Goal: Task Accomplishment & Management: Use online tool/utility

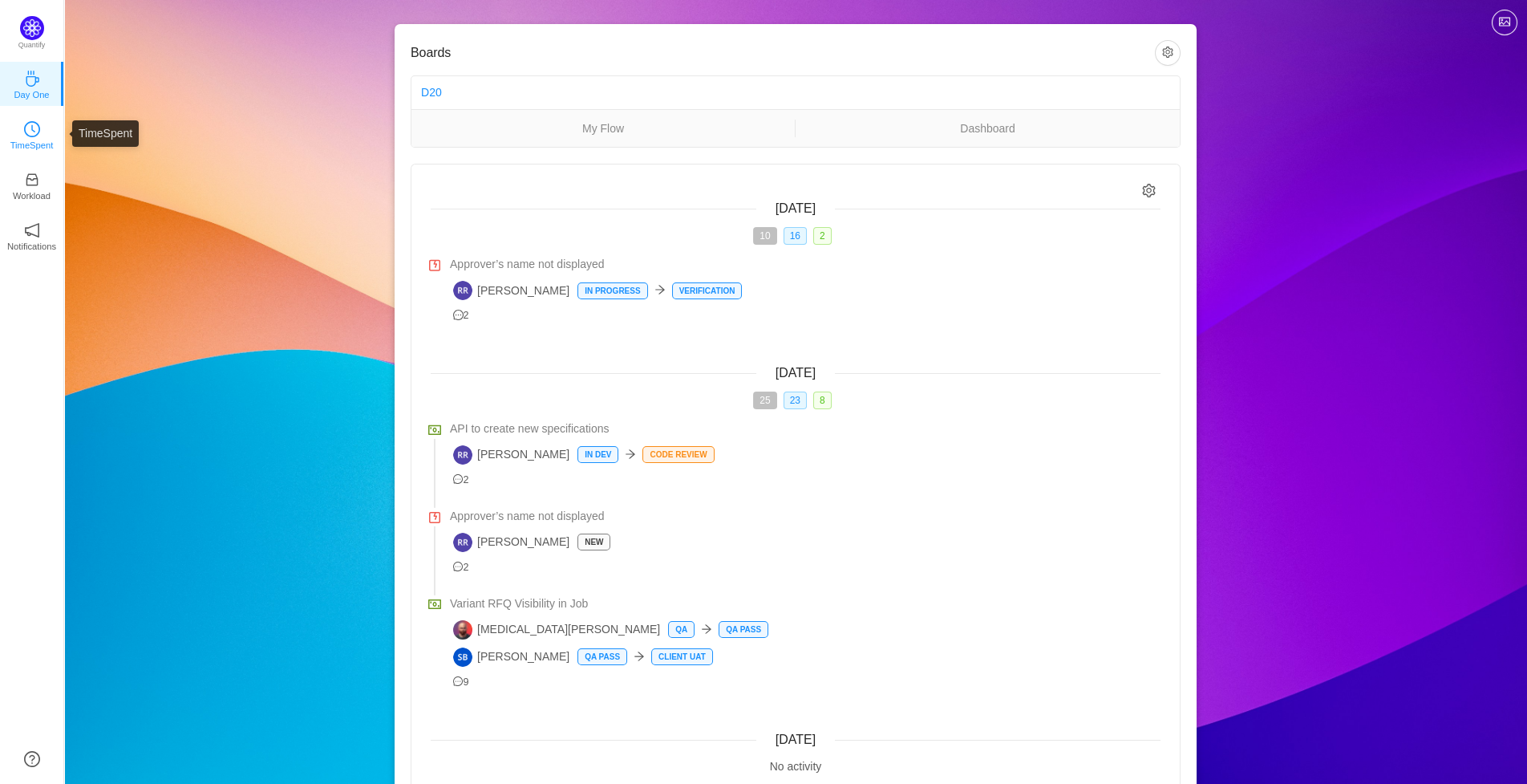
click at [30, 145] on p "TimeSpent" at bounding box center [32, 145] width 44 height 15
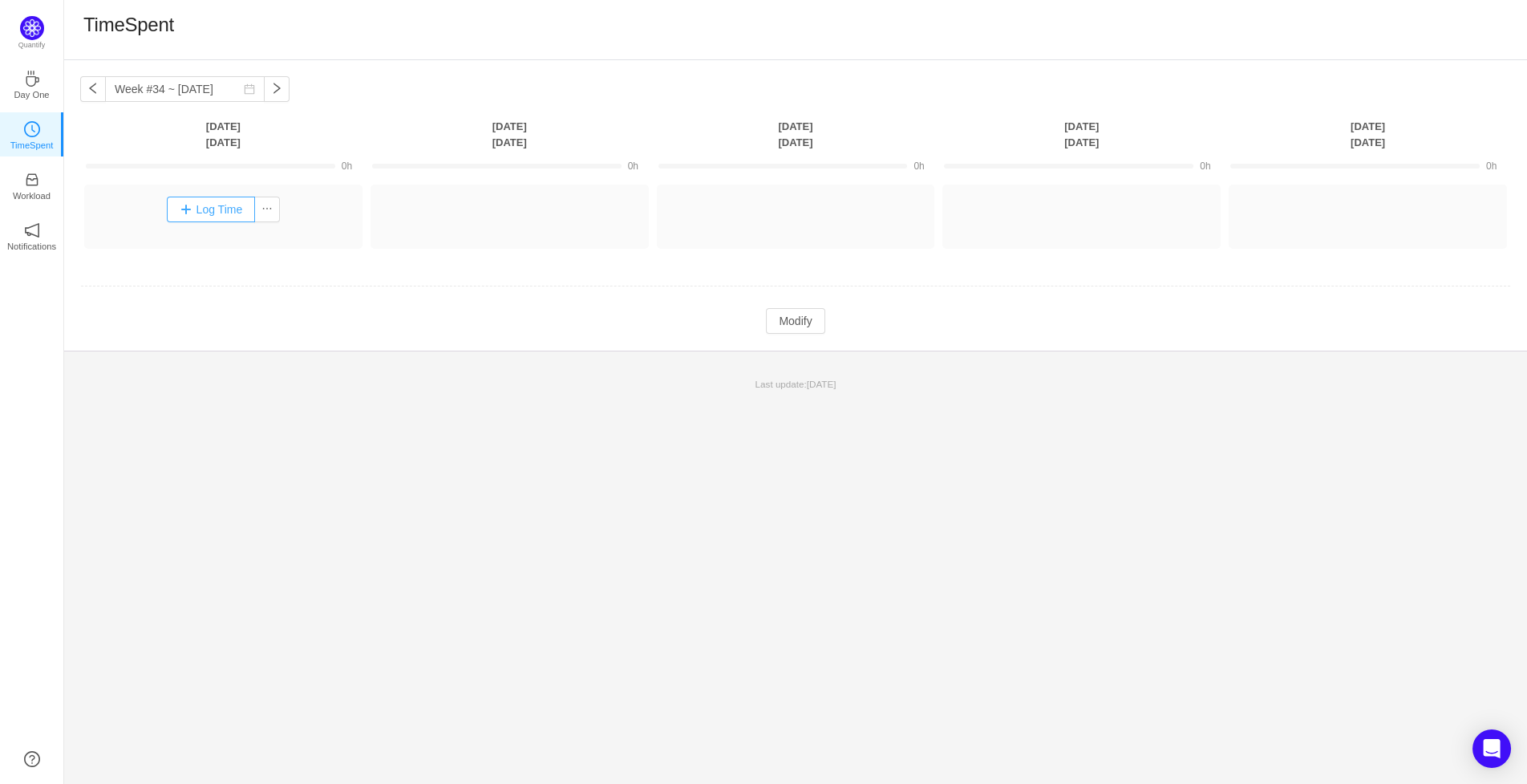
click at [231, 208] on button "Log Time" at bounding box center [212, 209] width 89 height 25
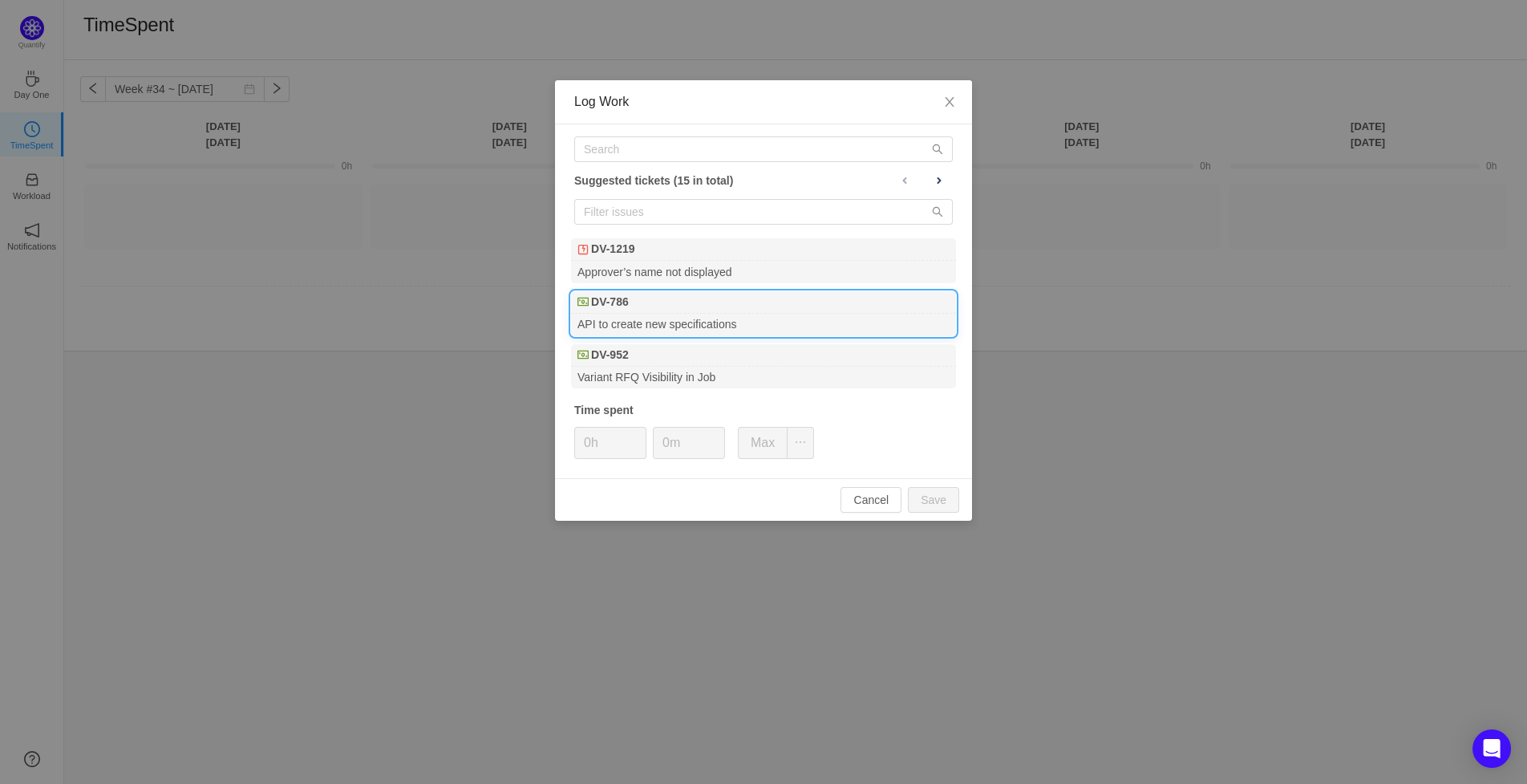
click at [623, 316] on div "API to create new specifications" at bounding box center [763, 324] width 385 height 22
click at [937, 503] on button "Save" at bounding box center [934, 499] width 52 height 25
type input "0h"
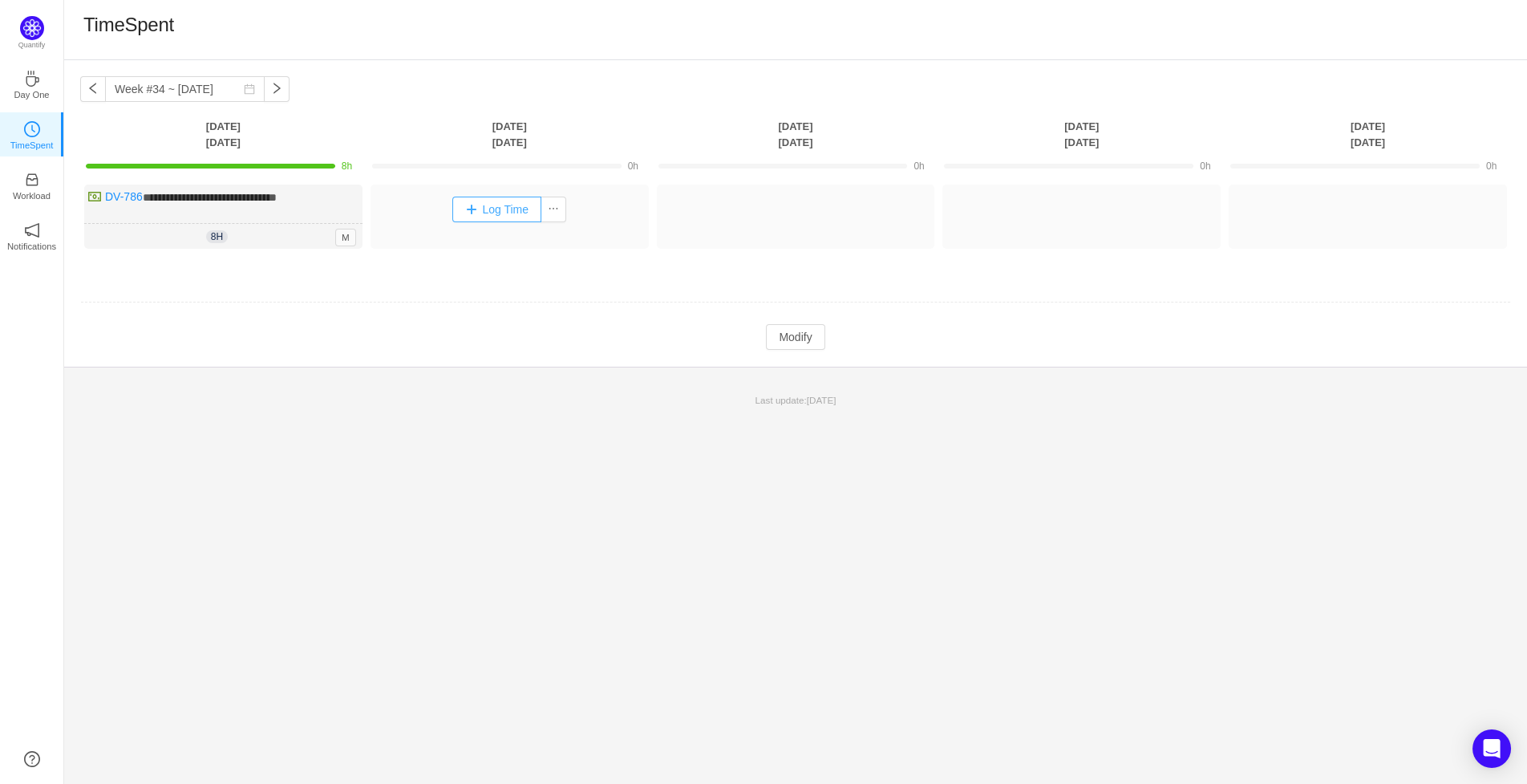
click at [475, 213] on button "Log Time" at bounding box center [497, 209] width 89 height 25
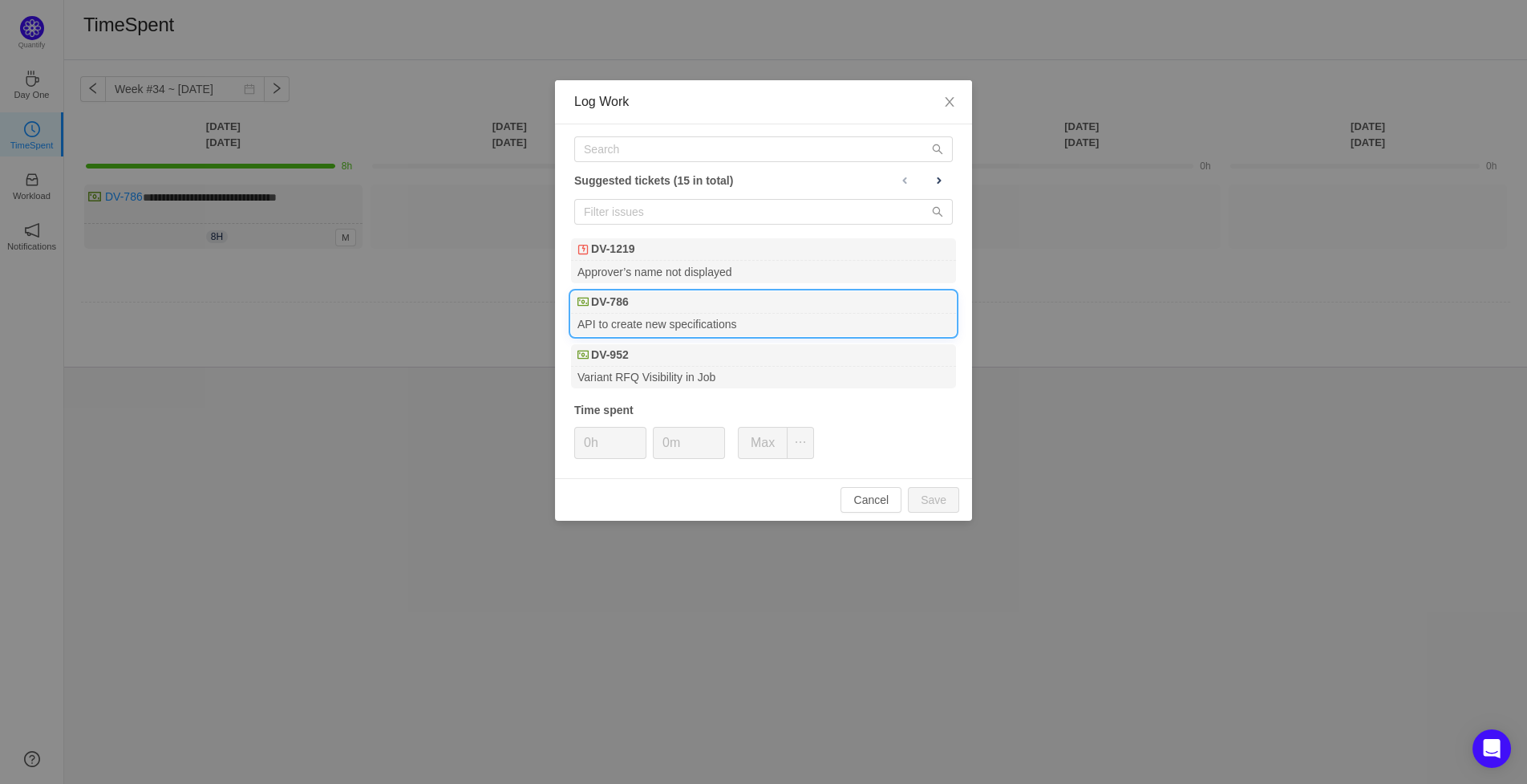
click at [624, 308] on b "DV-786" at bounding box center [609, 302] width 38 height 17
click at [954, 507] on button "Save" at bounding box center [934, 499] width 52 height 25
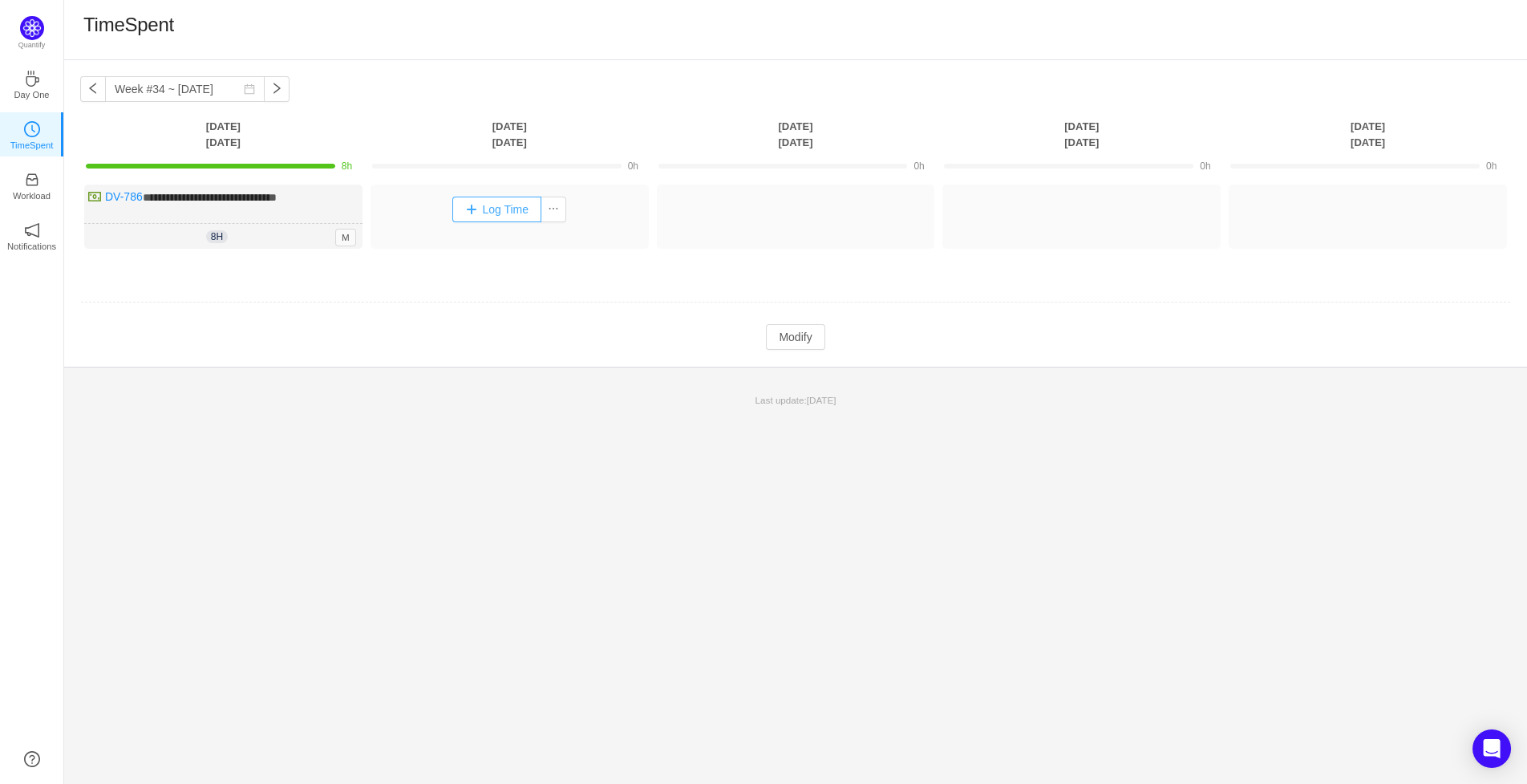
click at [472, 209] on button "Log Time" at bounding box center [497, 209] width 89 height 25
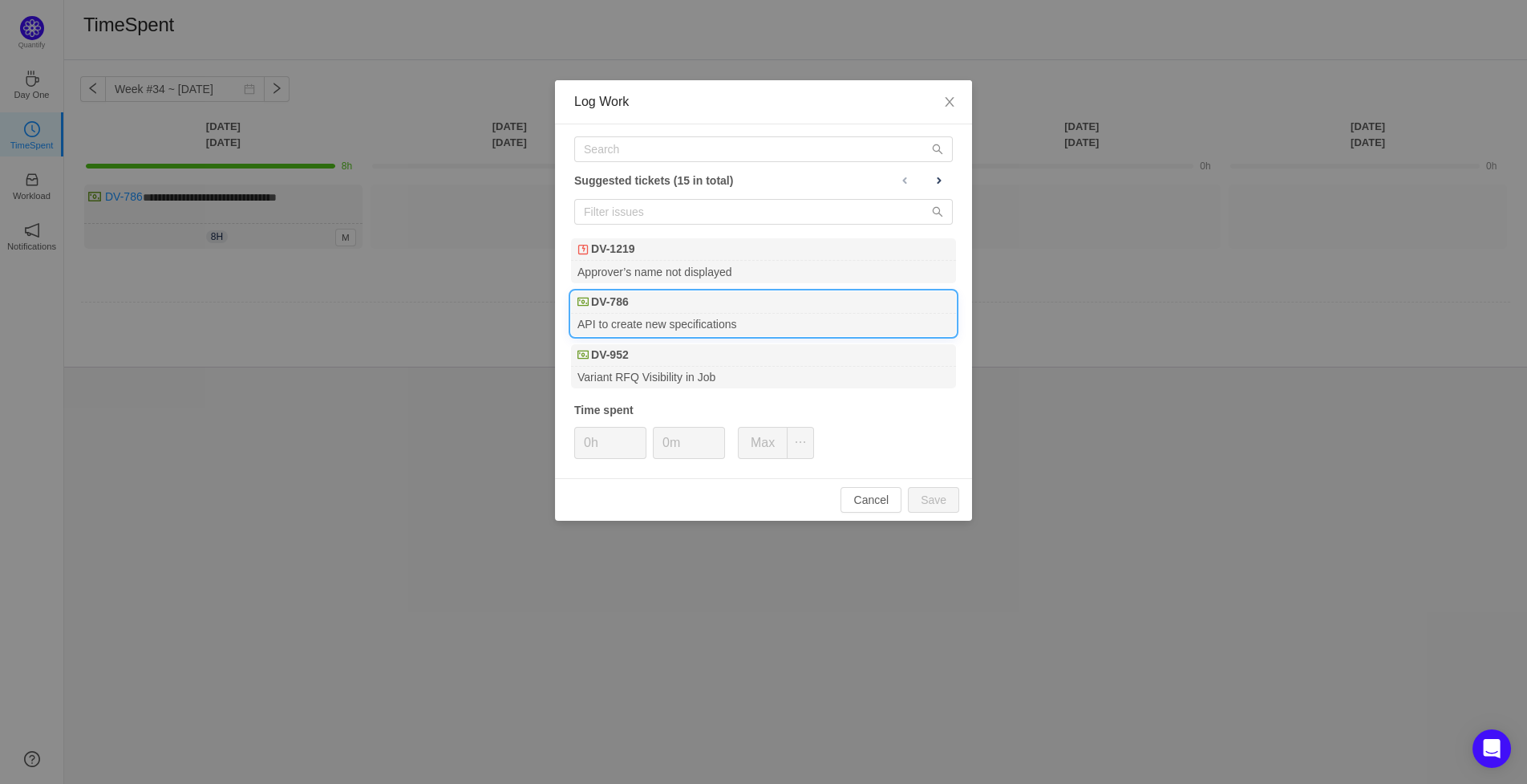
click at [706, 323] on div "API to create new specifications" at bounding box center [763, 324] width 385 height 22
click at [924, 509] on button "Save" at bounding box center [934, 499] width 52 height 25
type input "0h"
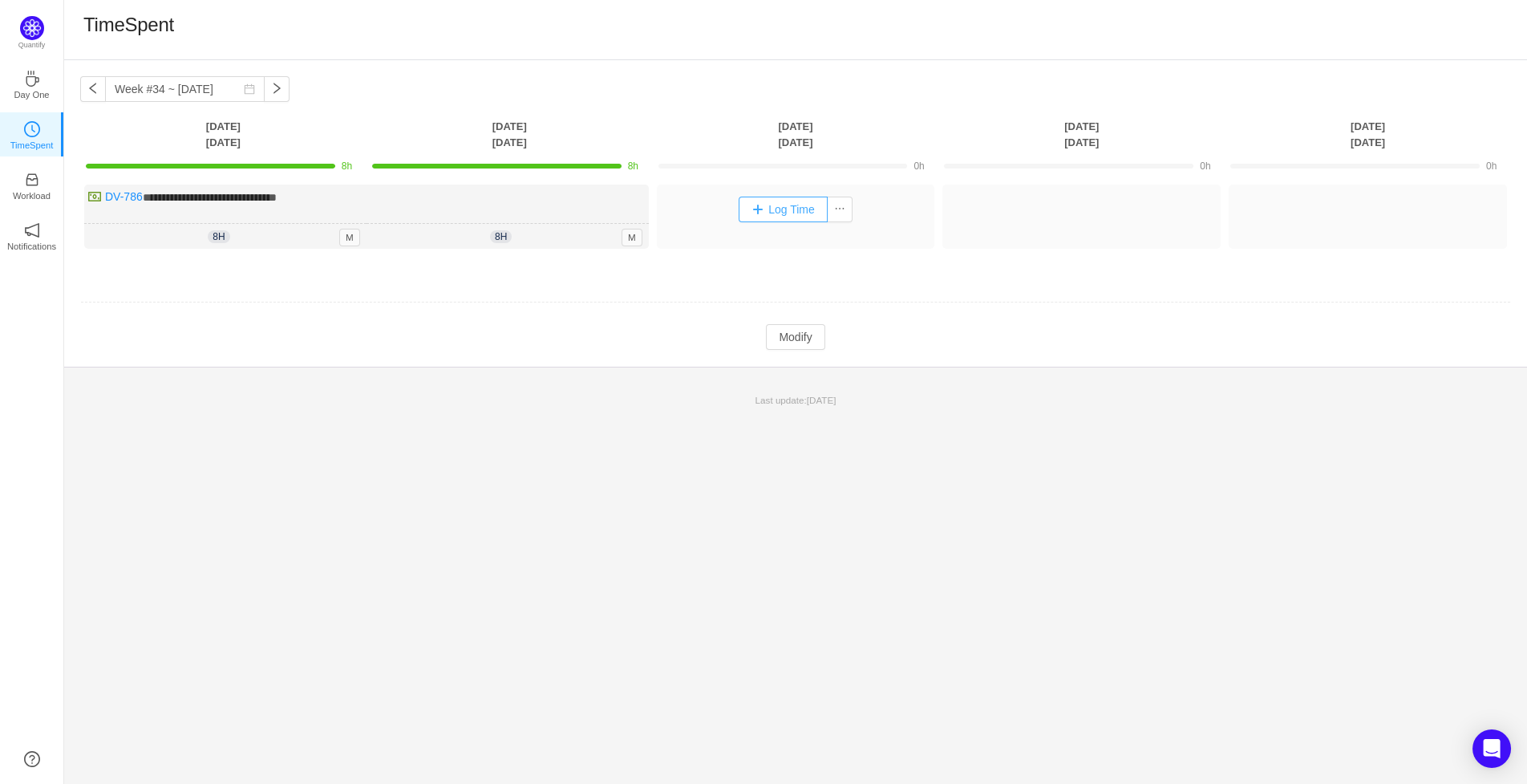
click at [786, 203] on button "Log Time" at bounding box center [783, 209] width 89 height 25
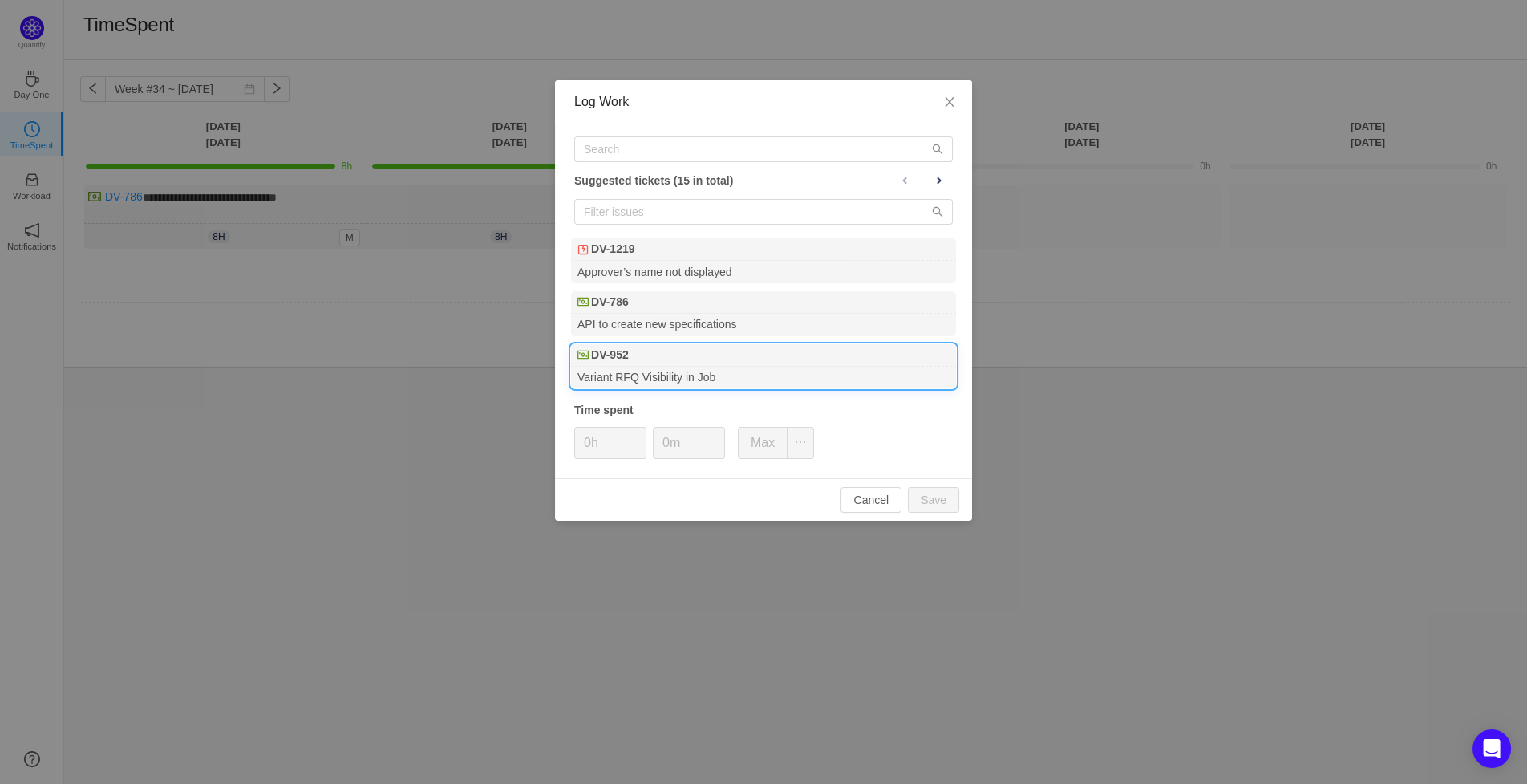
click at [758, 366] on div "DV-952" at bounding box center [763, 356] width 385 height 23
click at [746, 264] on div "Approver’s name not displayed" at bounding box center [763, 271] width 385 height 22
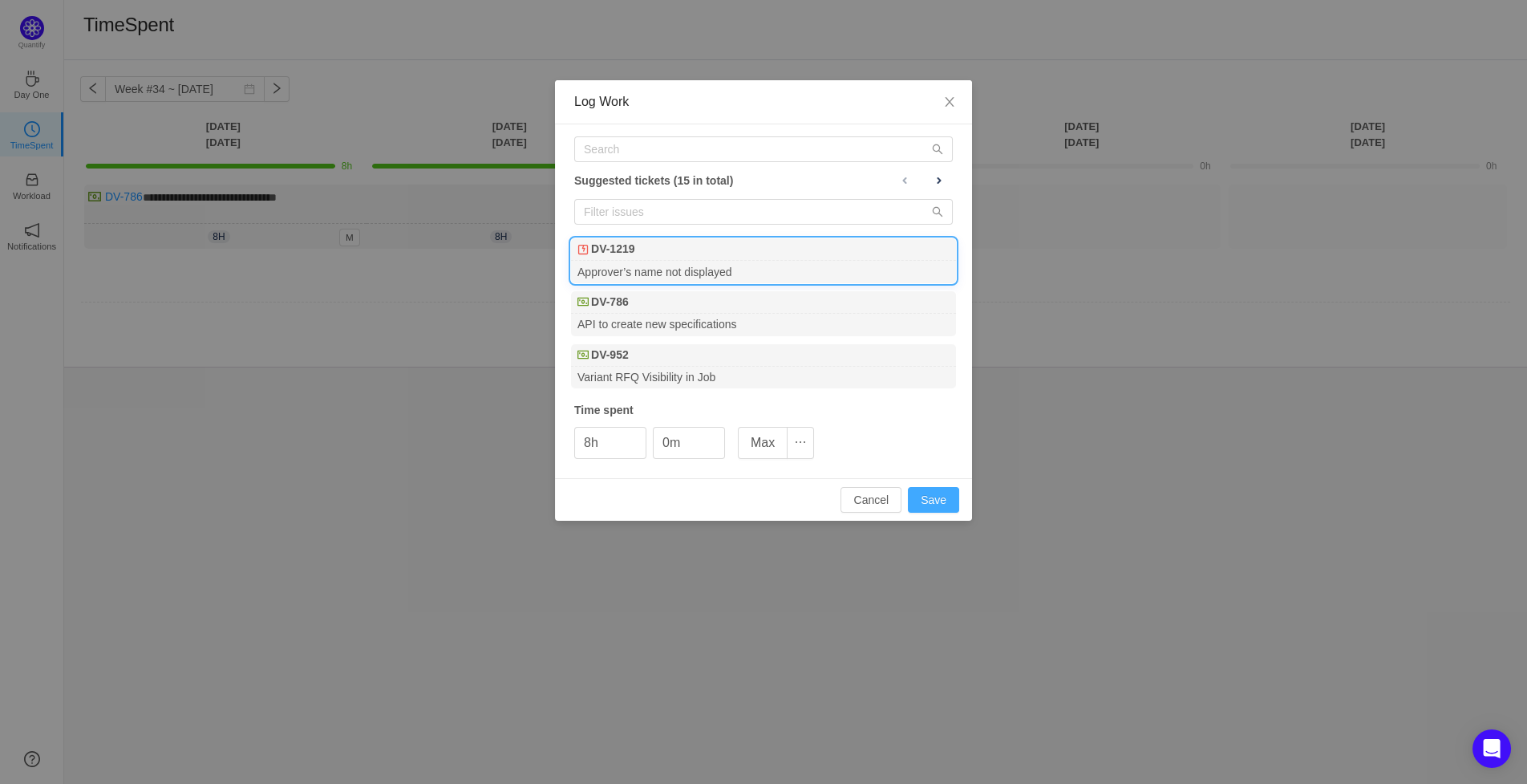
click at [932, 502] on button "Save" at bounding box center [934, 499] width 52 height 25
type input "0h"
